Goal: Information Seeking & Learning: Learn about a topic

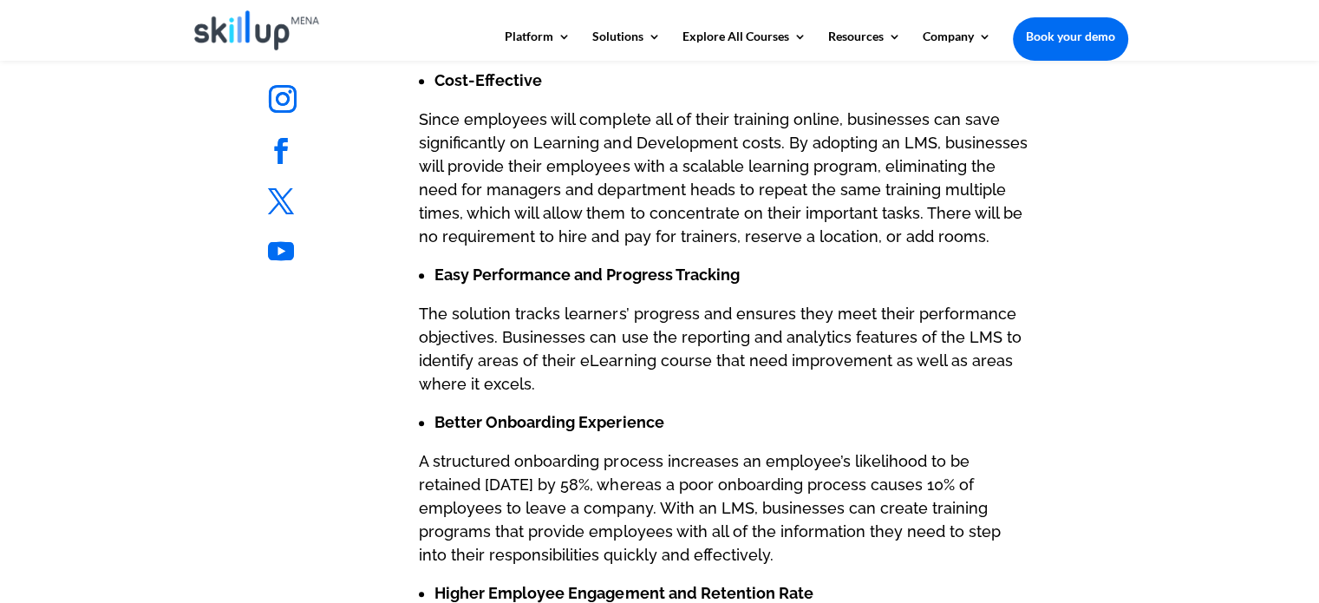
scroll to position [1561, 0]
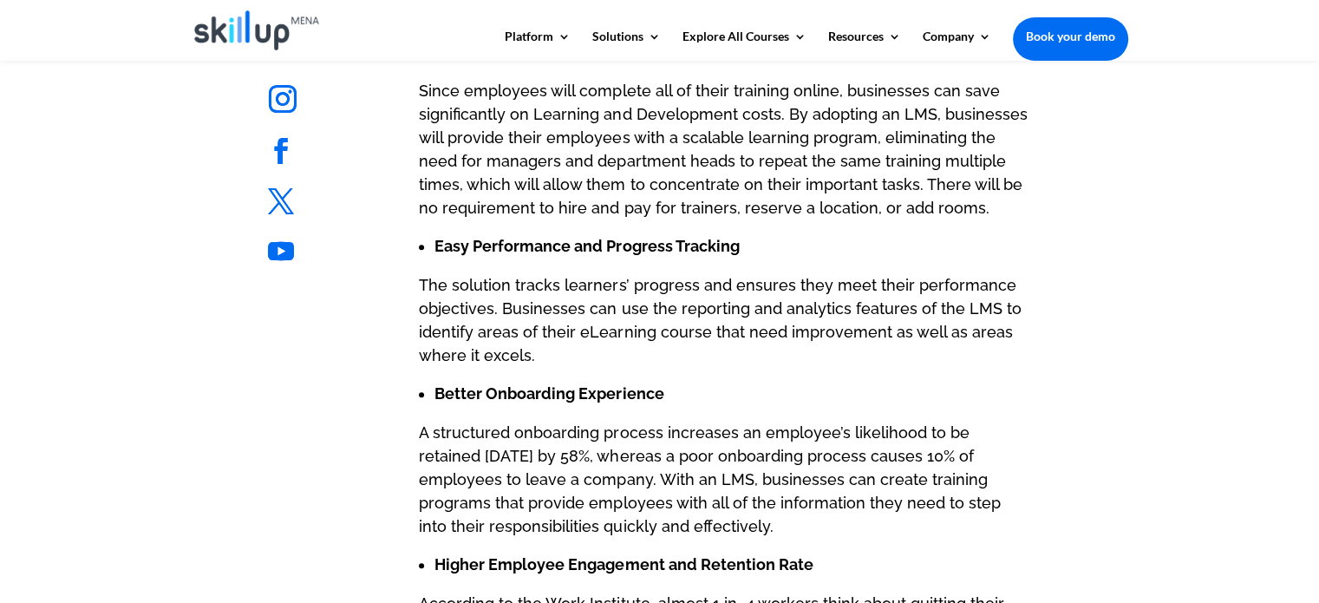
drag, startPoint x: 691, startPoint y: 332, endPoint x: 1102, endPoint y: 420, distance: 419.5
click at [711, 332] on p "The solution tracks learners’ progress and ensures they meet their performance …" at bounding box center [724, 327] width 610 height 109
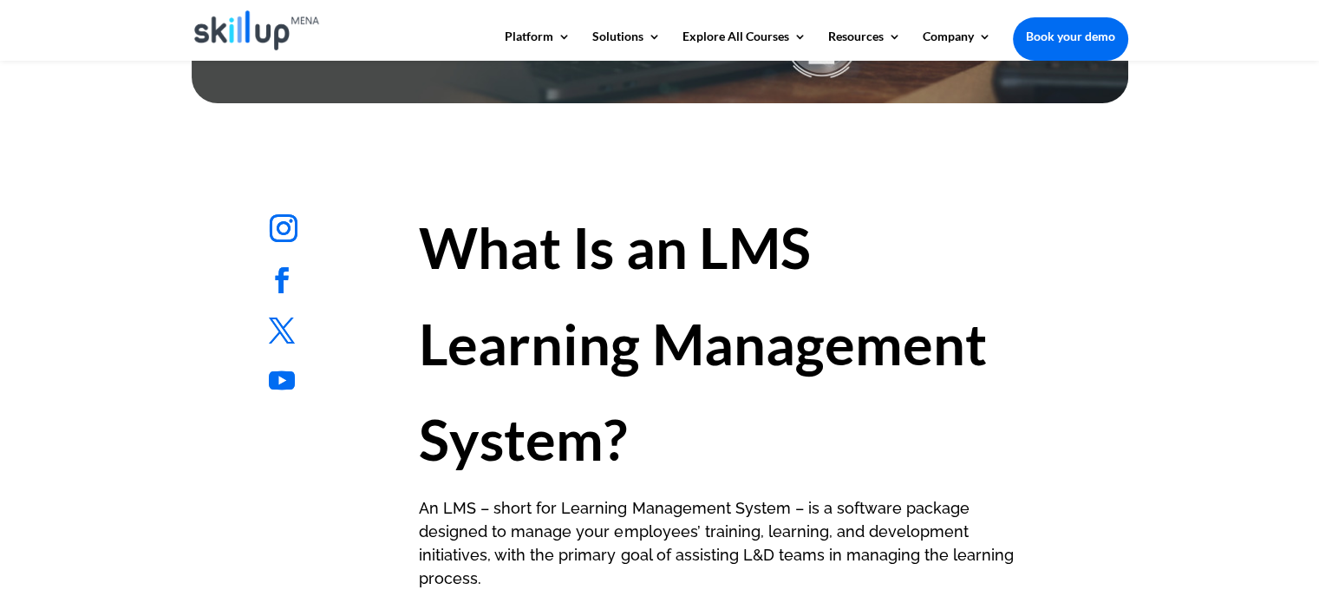
scroll to position [781, 0]
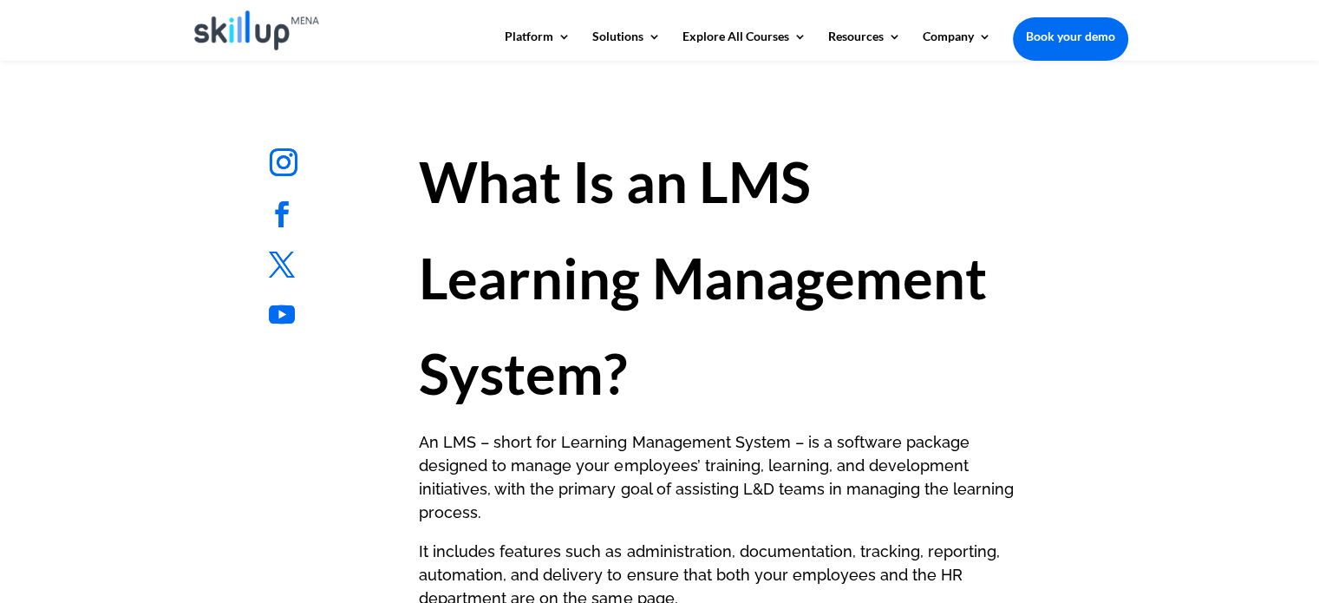
click at [708, 164] on strong "What Is an LMS Learning Management System?" at bounding box center [702, 276] width 567 height 259
click at [742, 169] on strong "What Is an LMS Learning Management System?" at bounding box center [702, 276] width 567 height 259
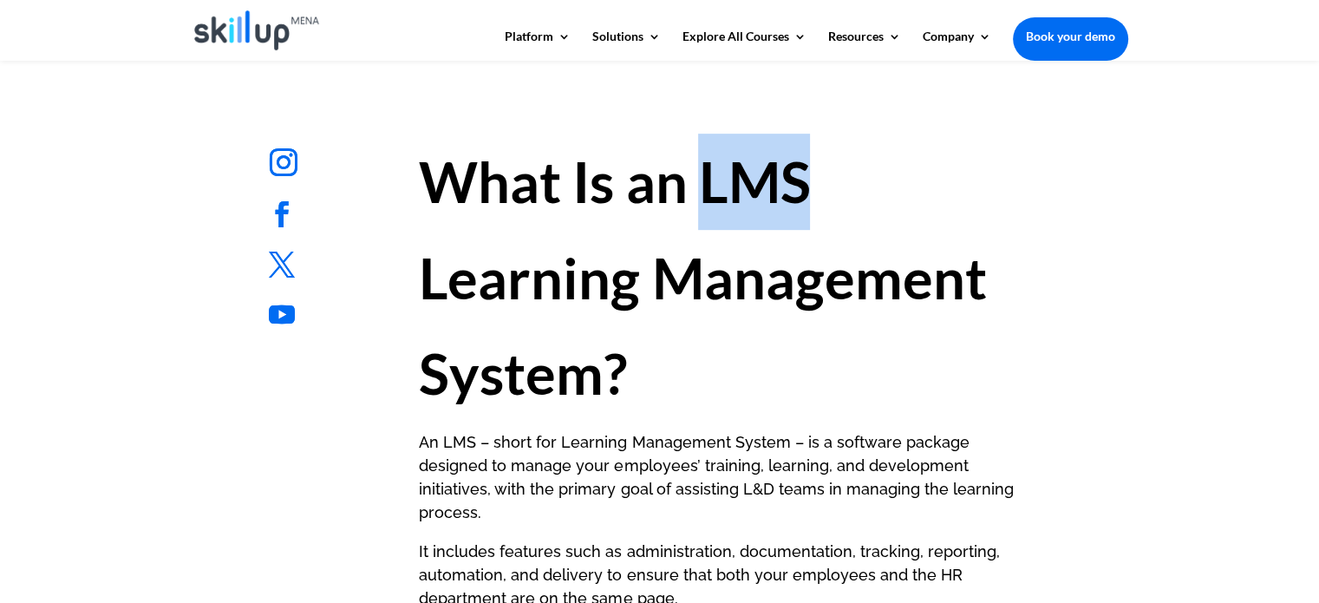
drag, startPoint x: 742, startPoint y: 169, endPoint x: 840, endPoint y: 206, distance: 105.7
click at [840, 206] on h1 "What Is an LMS Learning Management System?" at bounding box center [724, 282] width 610 height 297
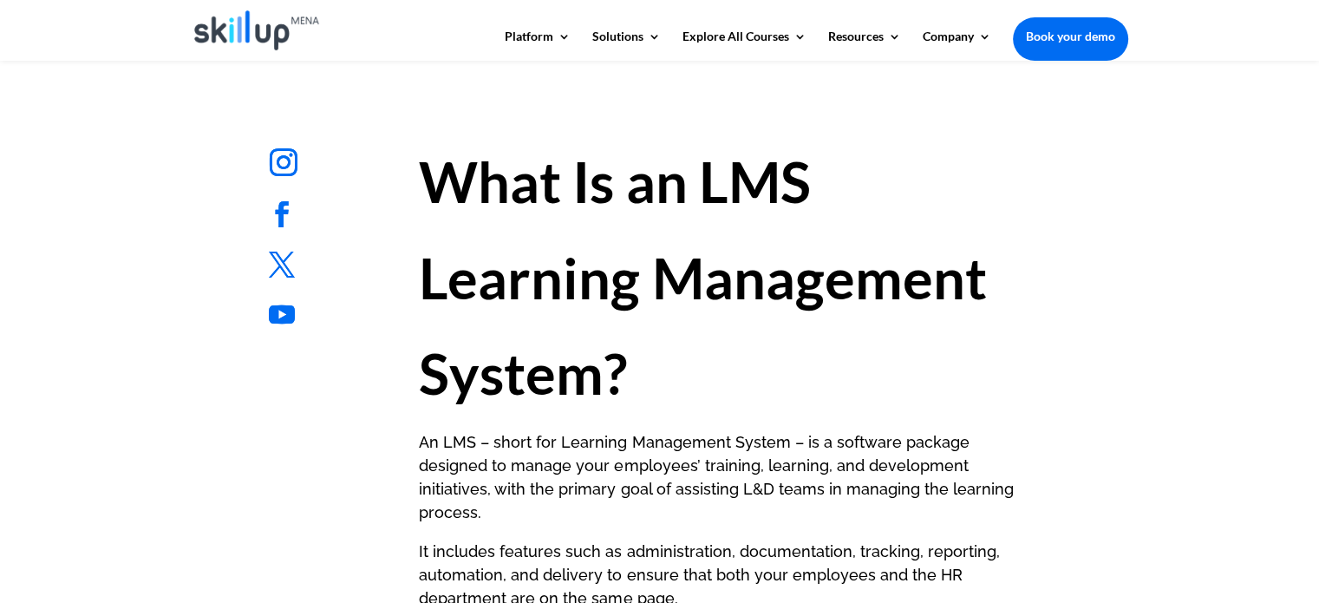
click at [503, 254] on strong "What Is an LMS Learning Management System?" at bounding box center [702, 276] width 567 height 259
click at [448, 276] on strong "What Is an LMS Learning Management System?" at bounding box center [702, 276] width 567 height 259
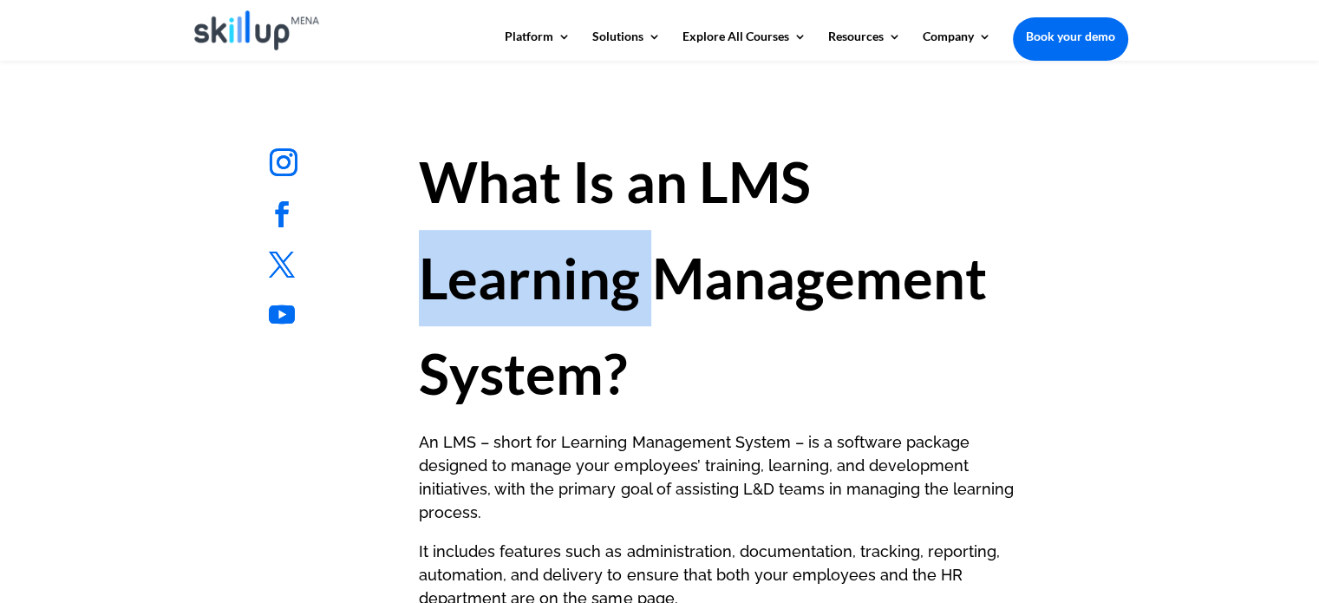
drag, startPoint x: 448, startPoint y: 276, endPoint x: 492, endPoint y: 282, distance: 43.8
click at [451, 276] on strong "What Is an LMS Learning Management System?" at bounding box center [702, 276] width 567 height 259
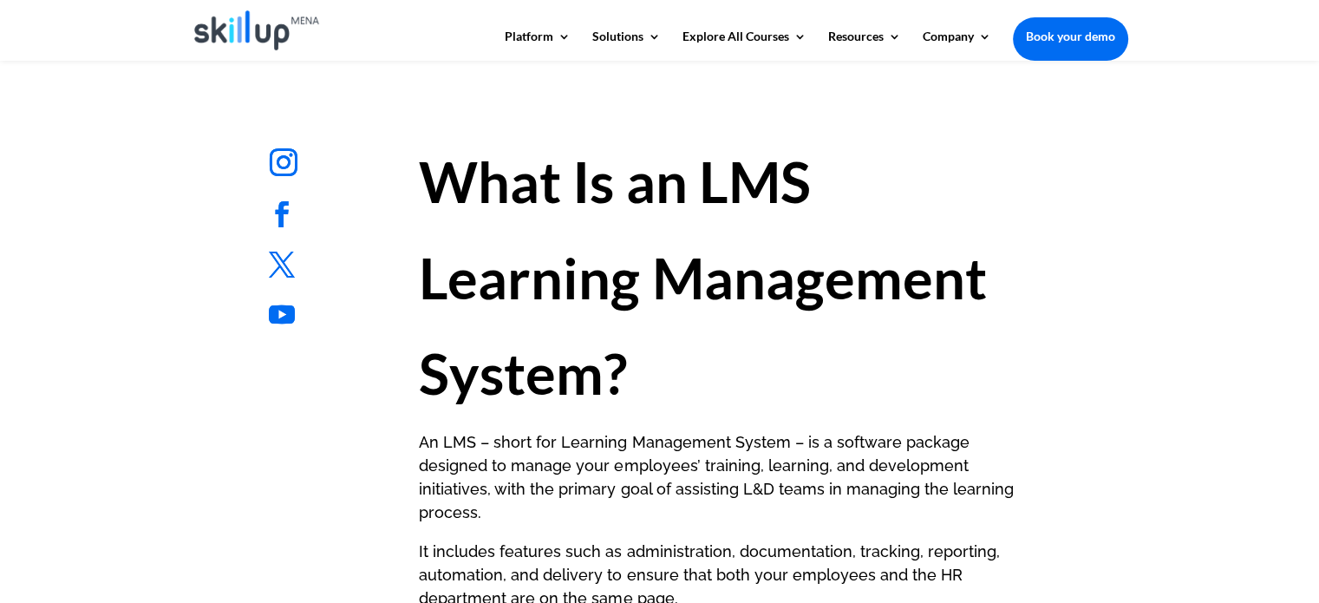
click at [858, 249] on strong "What Is an LMS Learning Management System?" at bounding box center [702, 276] width 567 height 259
click at [591, 266] on strong "What Is an LMS Learning Management System?" at bounding box center [702, 276] width 567 height 259
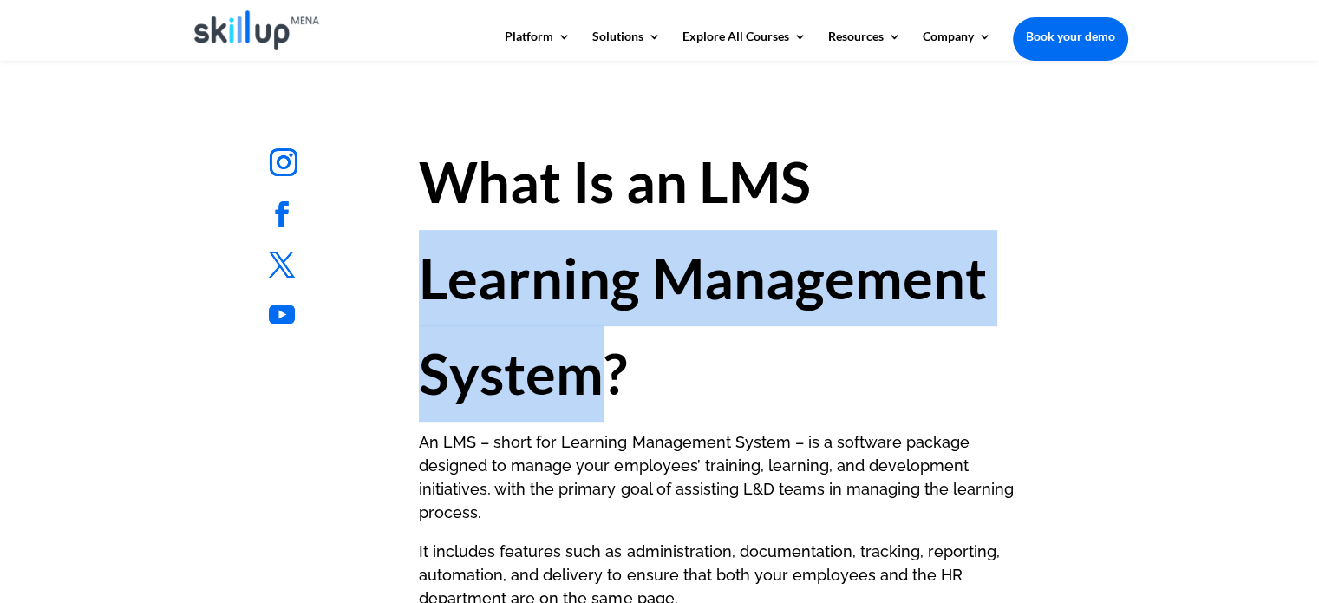
drag, startPoint x: 591, startPoint y: 266, endPoint x: 503, endPoint y: 351, distance: 122.1
click at [499, 359] on strong "What Is an LMS Learning Management System?" at bounding box center [702, 276] width 567 height 259
copy strong "Learning Management System"
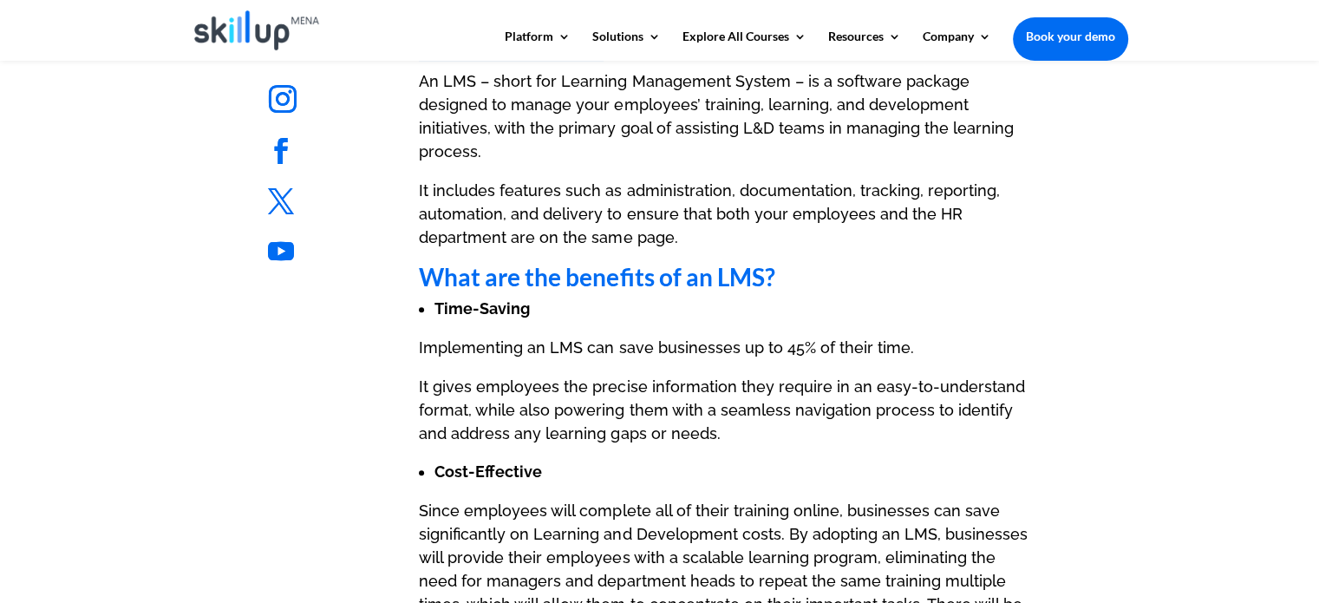
scroll to position [1388, 0]
